Goal: Transaction & Acquisition: Book appointment/travel/reservation

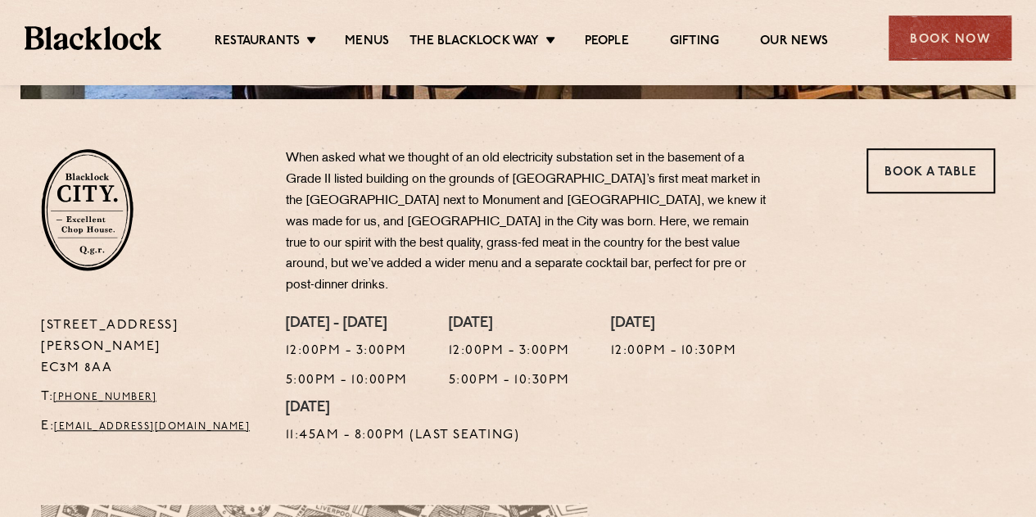
scroll to position [493, 0]
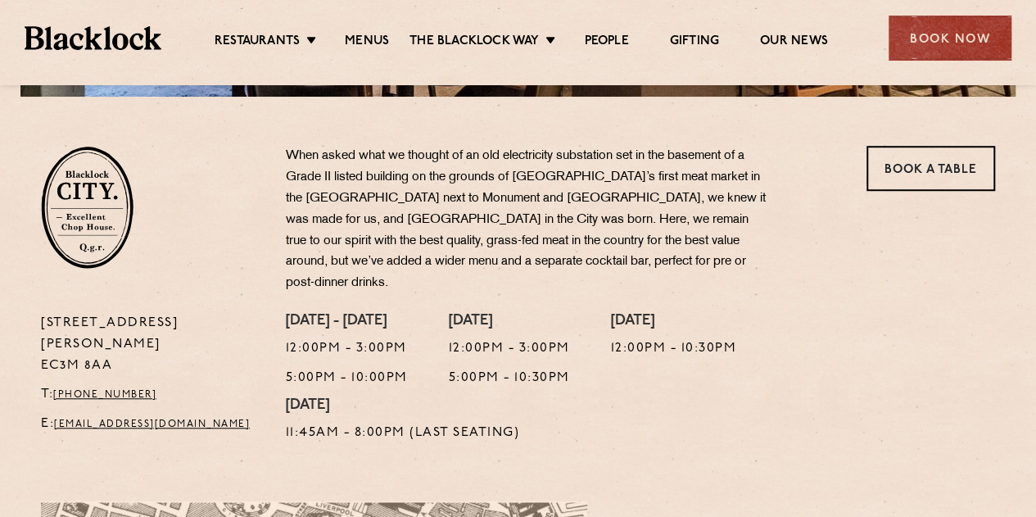
drag, startPoint x: 118, startPoint y: 322, endPoint x: 38, endPoint y: 324, distance: 80.3
click at [38, 324] on div "[STREET_ADDRESS][PERSON_NAME] T: [PHONE_NUMBER] E: [EMAIL_ADDRESS][DOMAIN_NAME]" at bounding box center [151, 382] width 245 height 139
copy p "EC3M 8AA"
click at [895, 173] on link "Book a Table" at bounding box center [931, 168] width 129 height 45
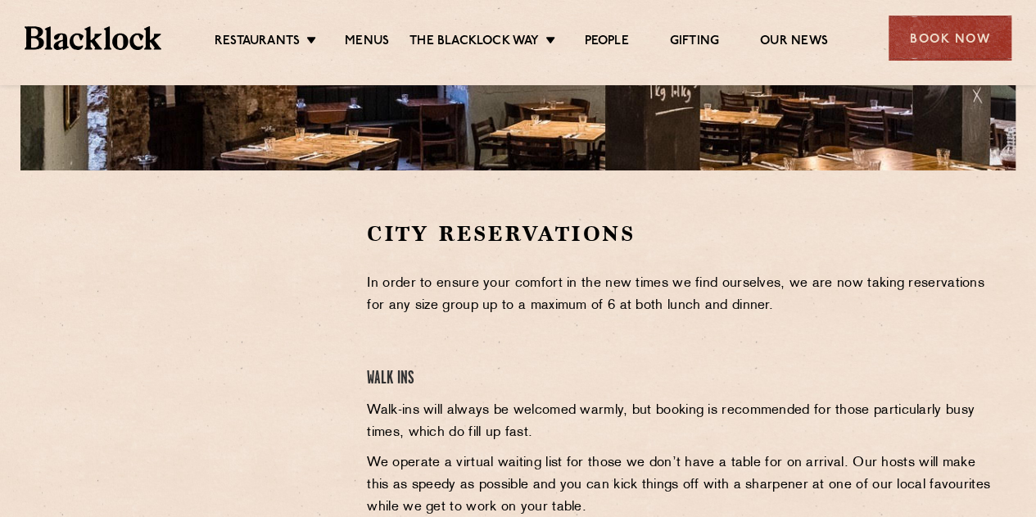
drag, startPoint x: 1041, startPoint y: 125, endPoint x: 1048, endPoint y: 257, distance: 132.0
click at [1035, 257] on html "Restaurants The Blacklock Way Menus News Gifting Our People Restaurants Soho Ci…" at bounding box center [518, 373] width 1036 height 1584
